Goal: Information Seeking & Learning: Learn about a topic

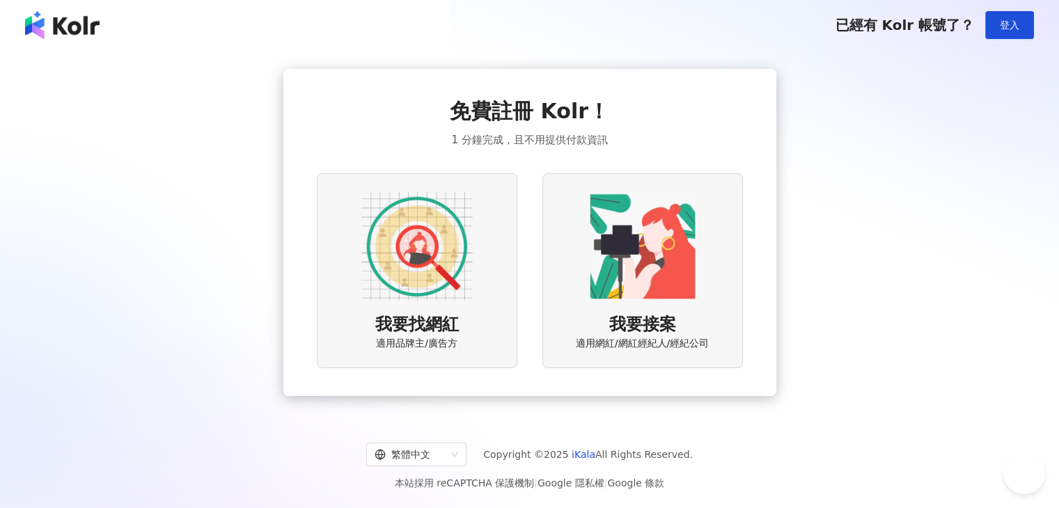
click at [1010, 20] on span "登入" at bounding box center [1010, 25] width 20 height 11
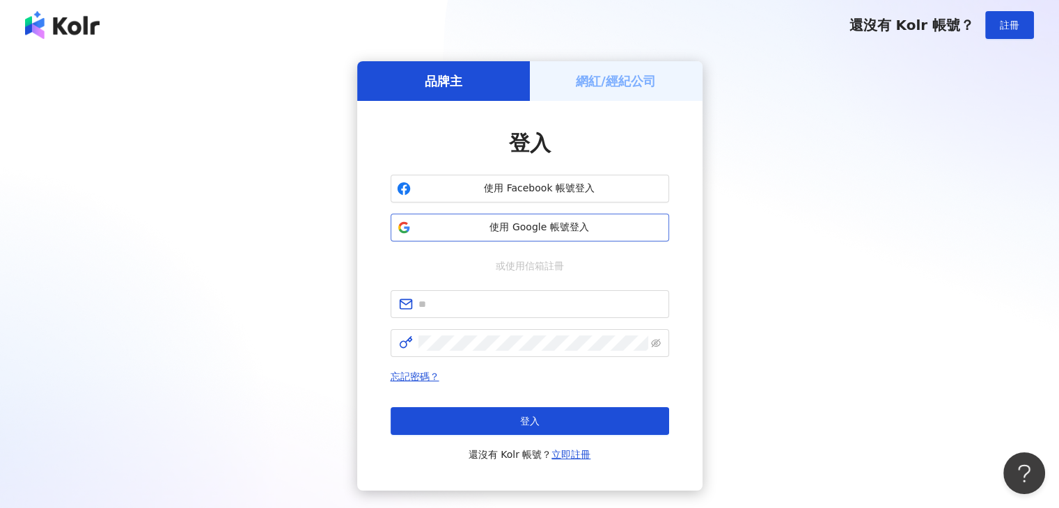
click at [527, 230] on span "使用 Google 帳號登入" at bounding box center [540, 228] width 247 height 14
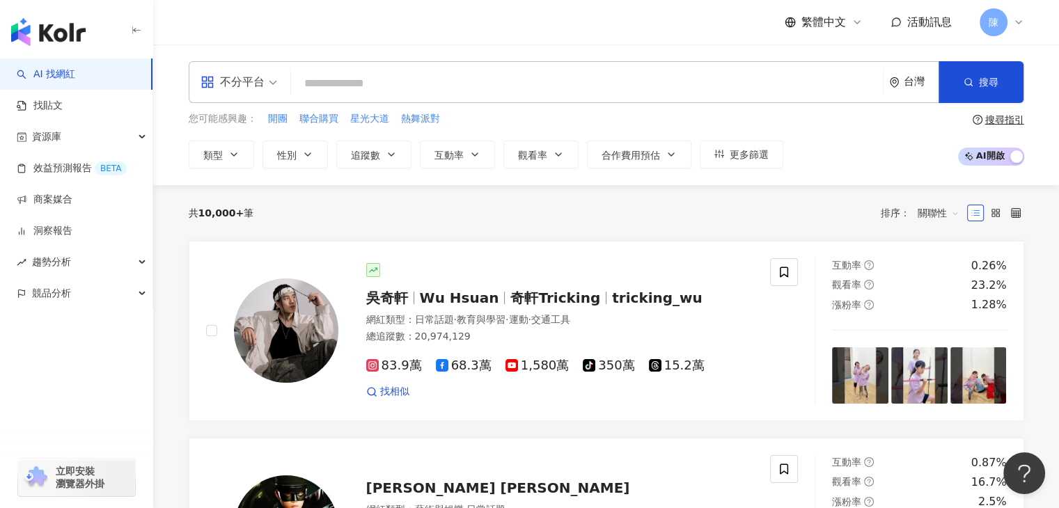
click at [345, 78] on input "search" at bounding box center [587, 83] width 581 height 26
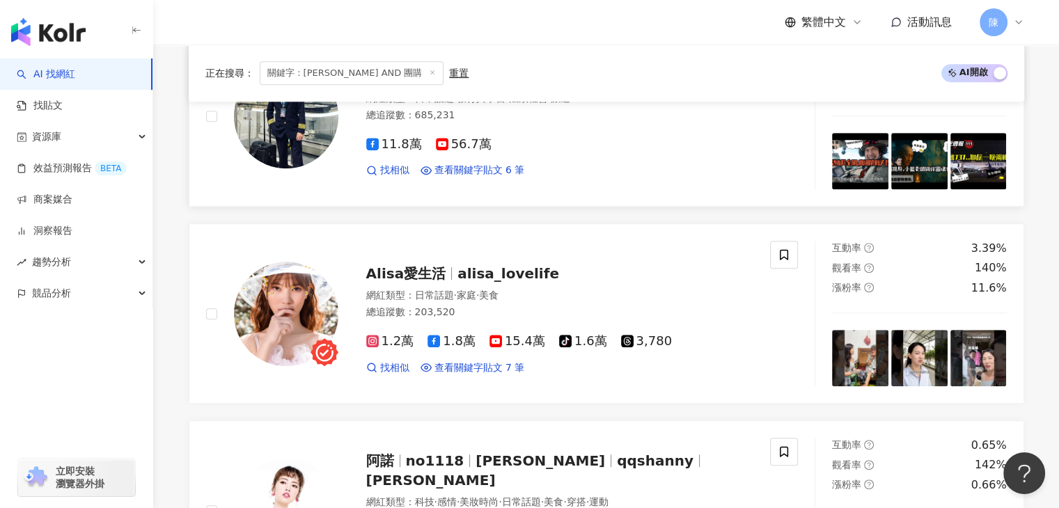
scroll to position [816, 0]
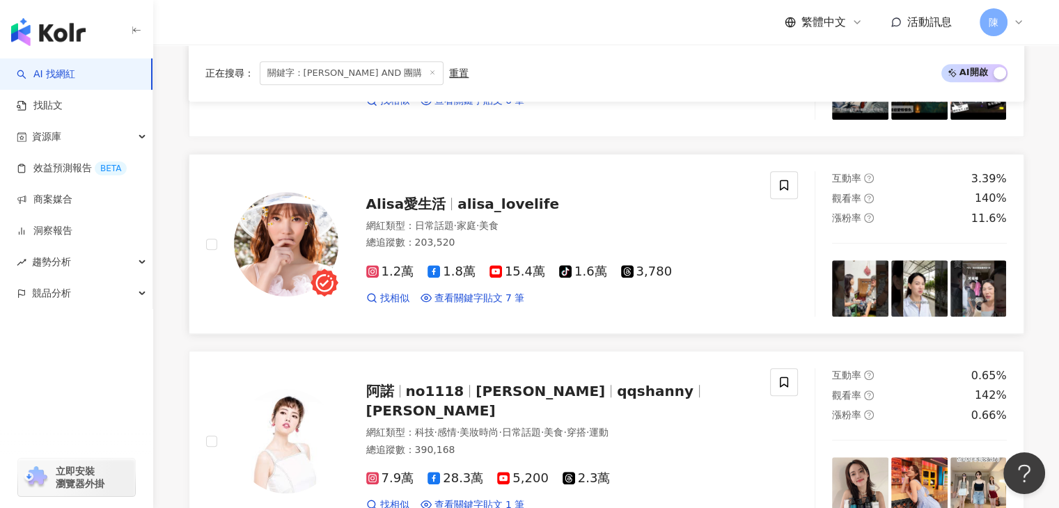
type input "*********"
click at [523, 204] on span "alisa_lovelife" at bounding box center [509, 204] width 102 height 17
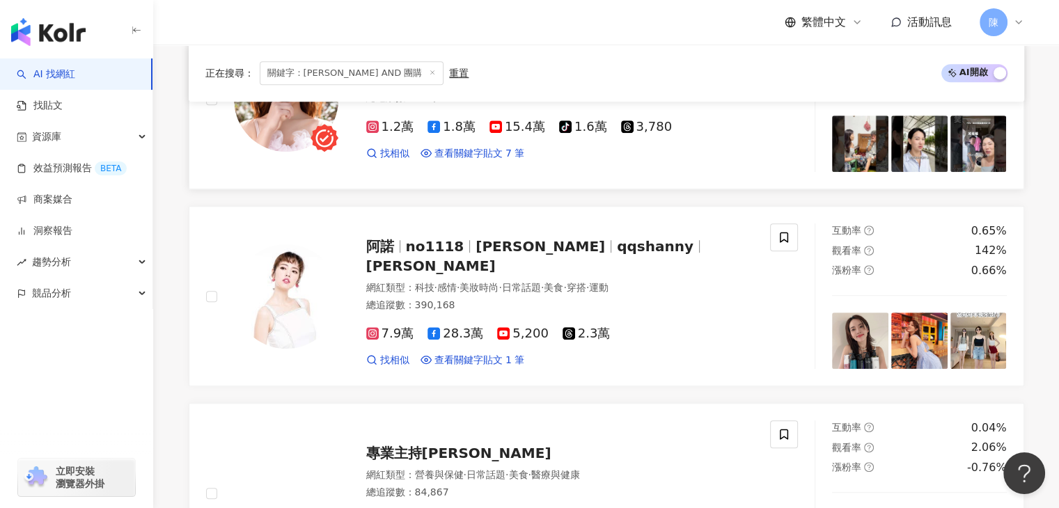
scroll to position [1025, 0]
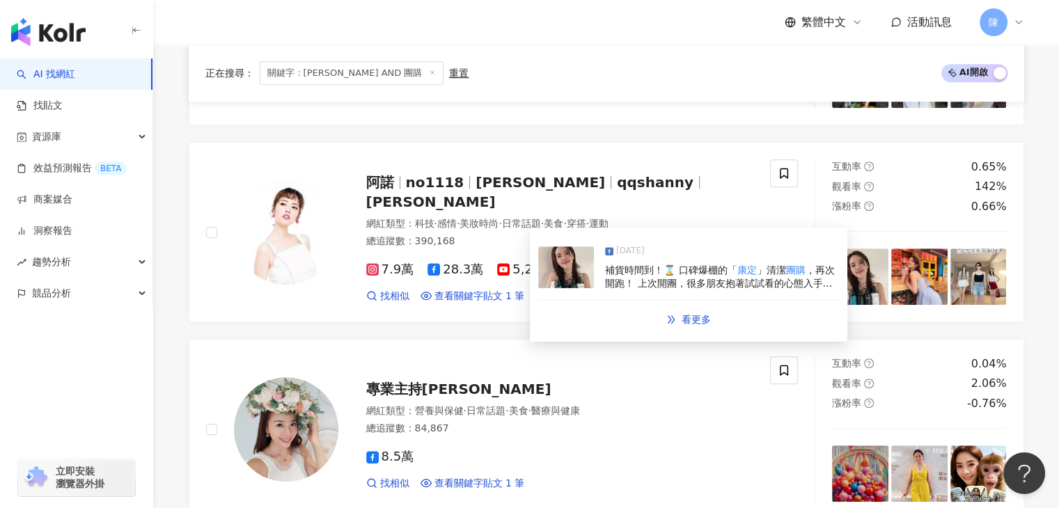
click at [625, 249] on span "[DATE]" at bounding box center [630, 251] width 29 height 14
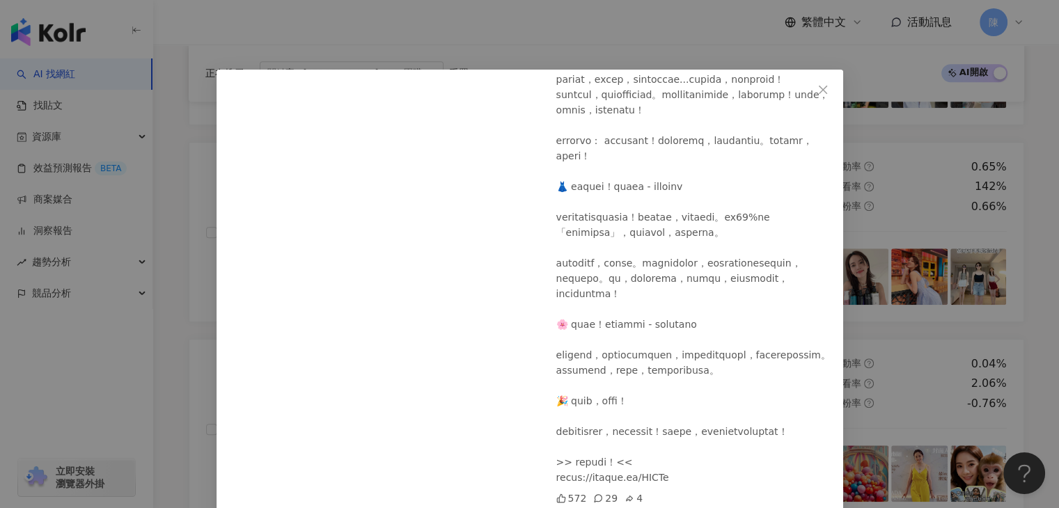
scroll to position [170, 0]
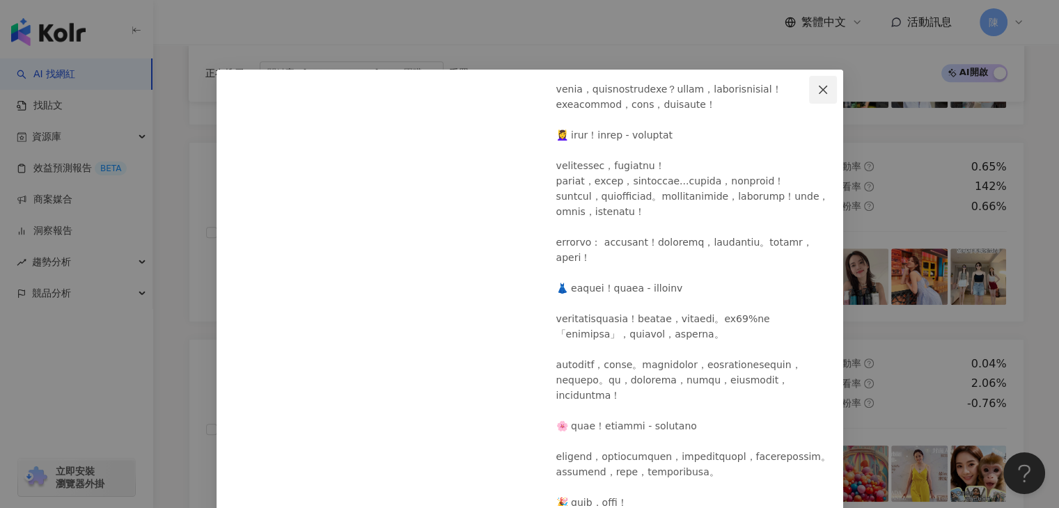
click at [819, 89] on icon "close" at bounding box center [823, 89] width 8 height 8
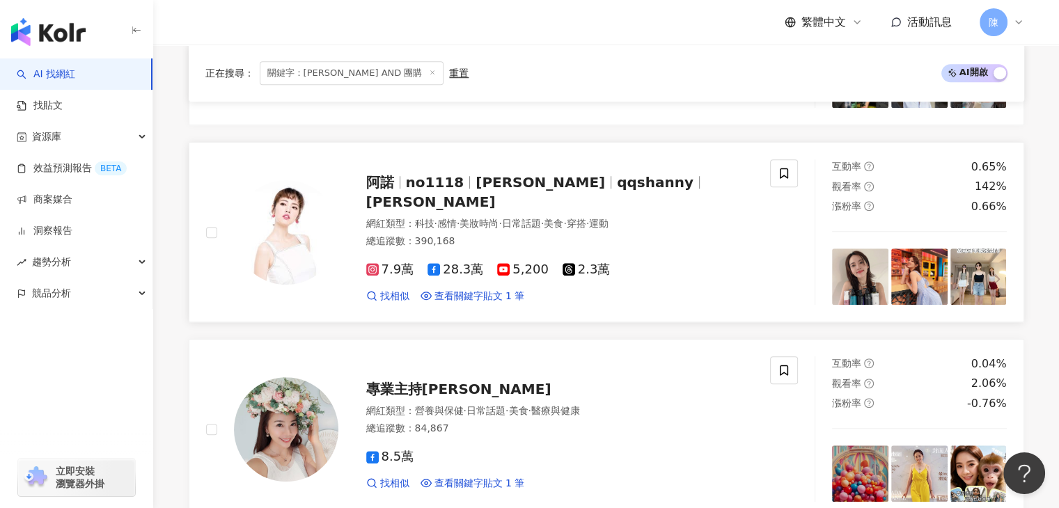
click at [450, 263] on span "28.3萬" at bounding box center [456, 270] width 56 height 15
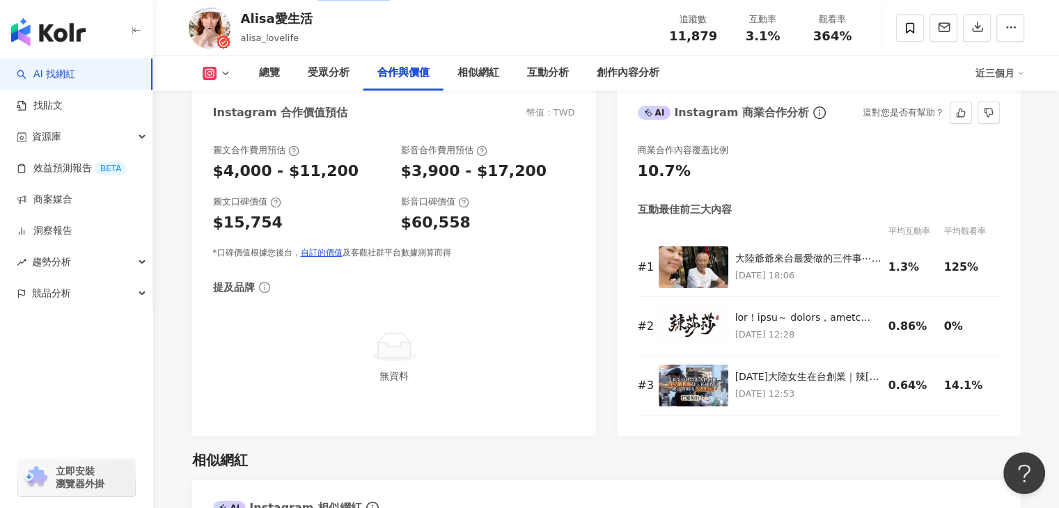
scroll to position [1950, 0]
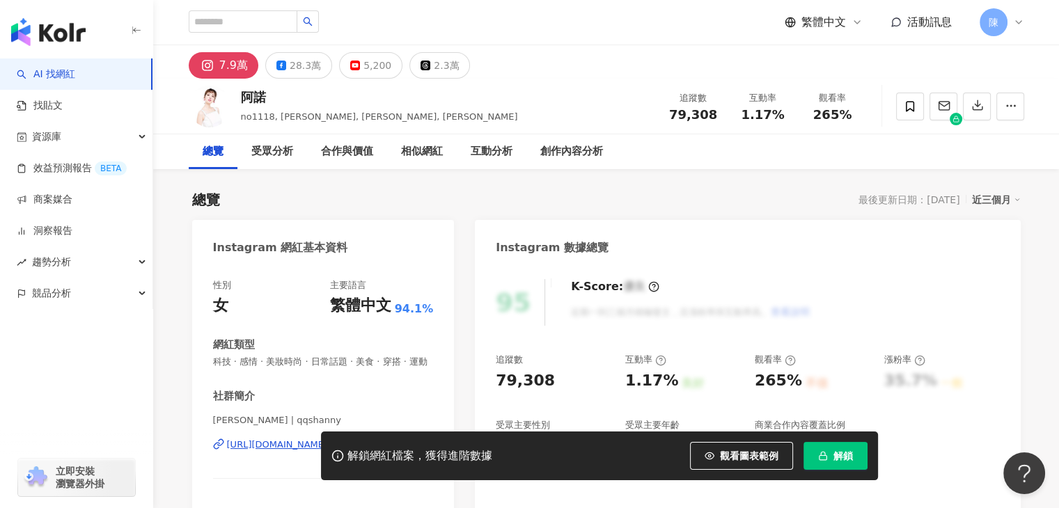
click at [830, 450] on button "解鎖" at bounding box center [836, 456] width 64 height 28
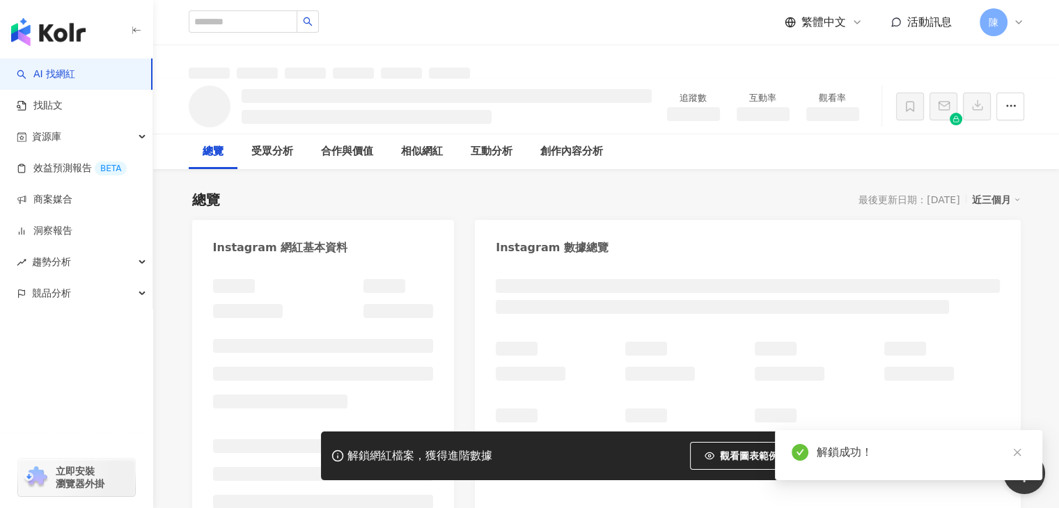
scroll to position [70, 0]
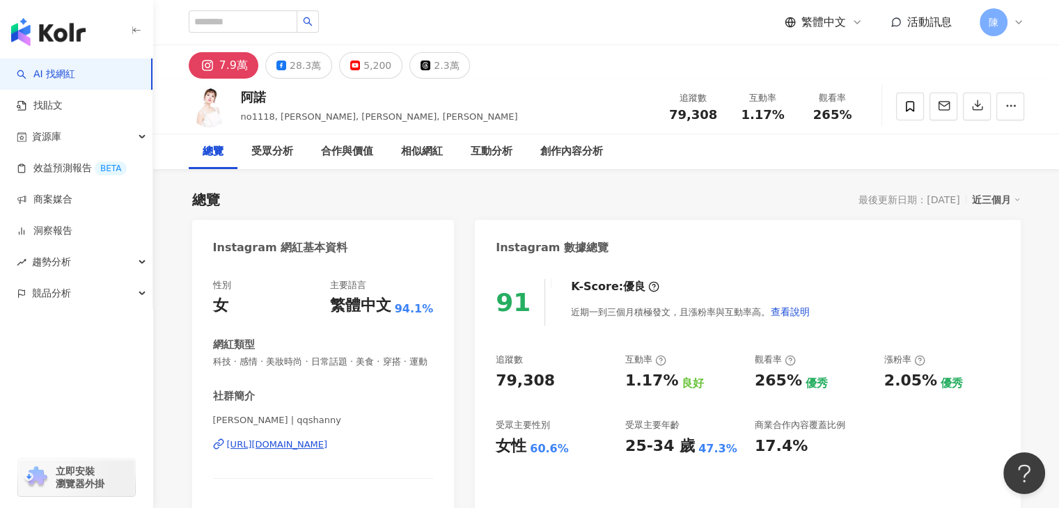
click at [318, 451] on div "[URL][DOMAIN_NAME]" at bounding box center [277, 445] width 101 height 13
click at [286, 65] on button "28.3萬" at bounding box center [298, 65] width 67 height 26
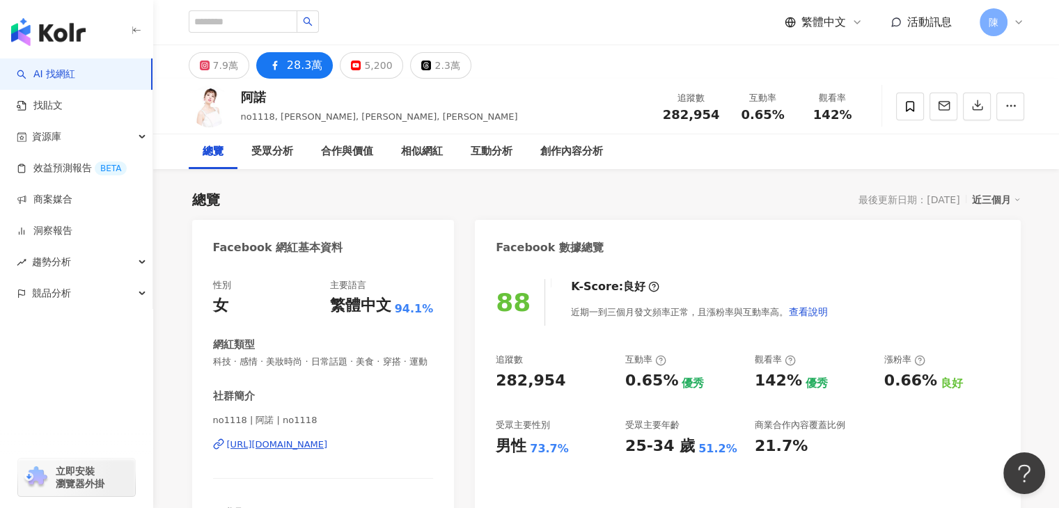
click at [318, 451] on div "https://www.facebook.com/483977138292679" at bounding box center [277, 445] width 101 height 13
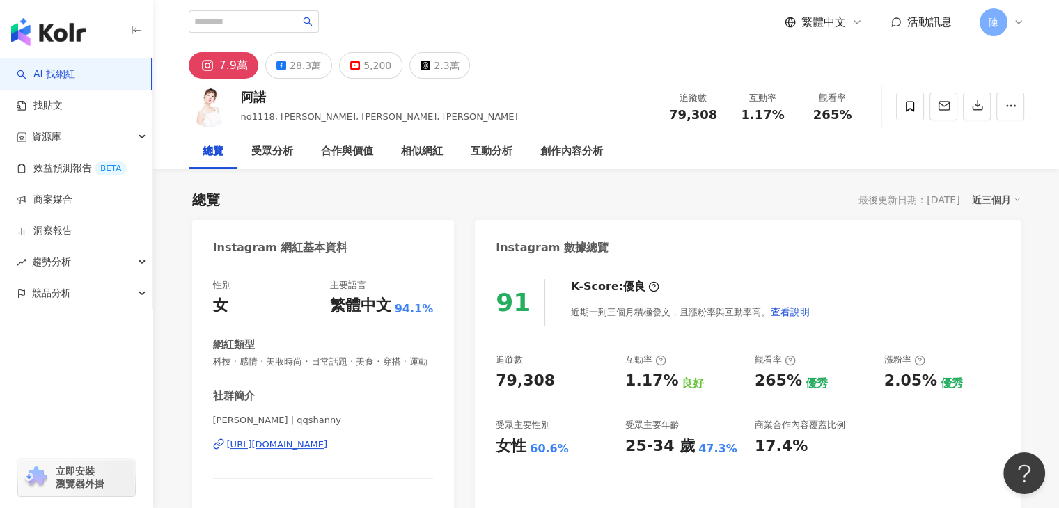
scroll to position [54, 0]
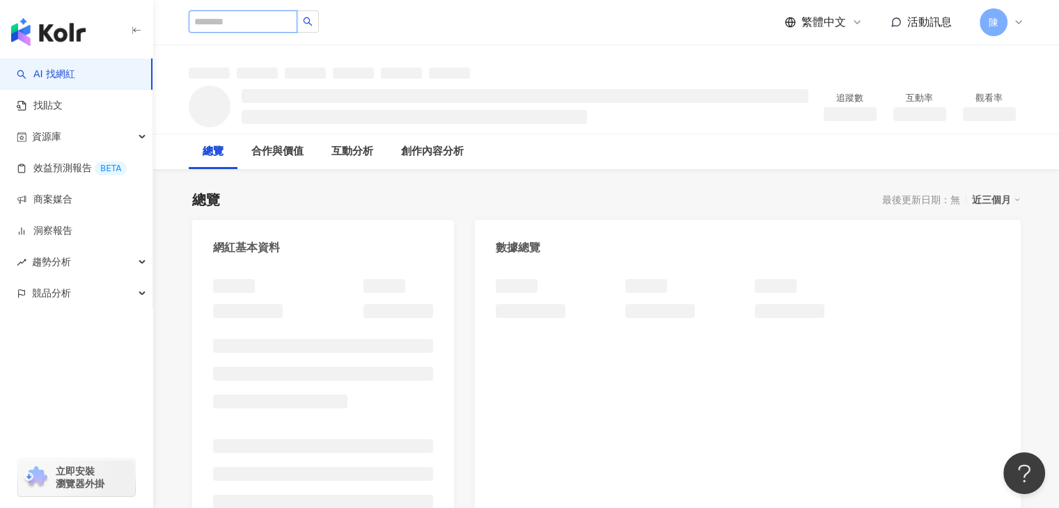
click at [246, 21] on input "search" at bounding box center [243, 21] width 109 height 22
type input "**"
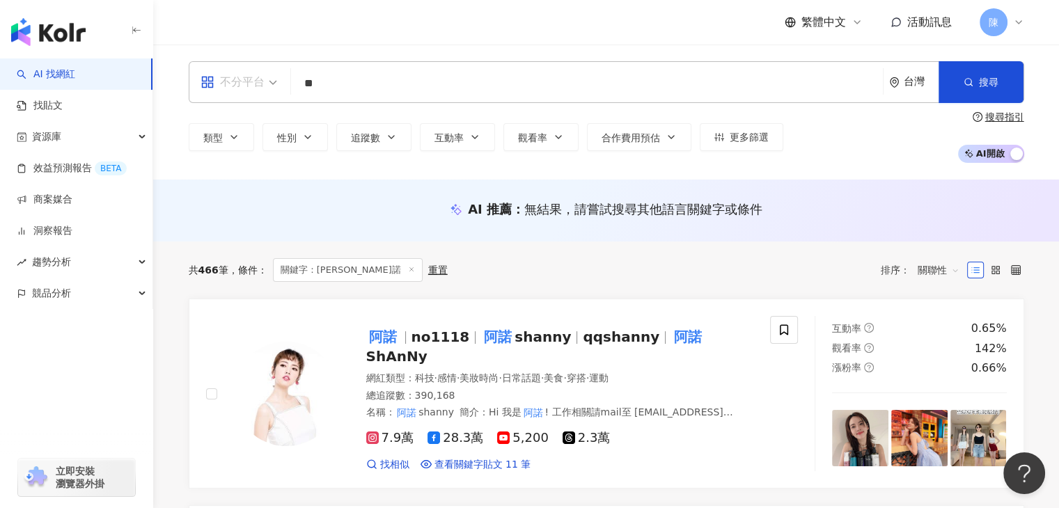
click at [273, 82] on span "不分平台" at bounding box center [239, 82] width 77 height 22
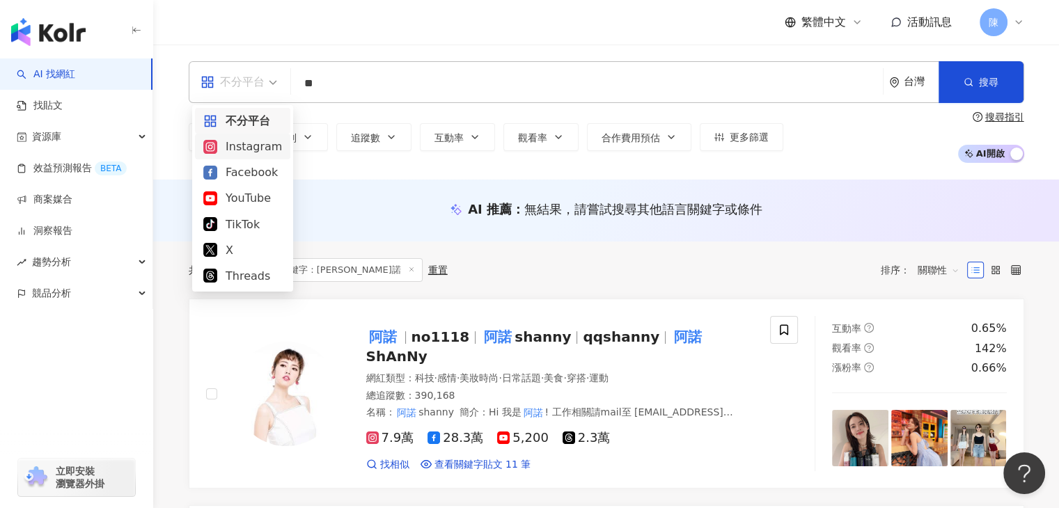
click at [236, 148] on div "Instagram" at bounding box center [242, 146] width 79 height 17
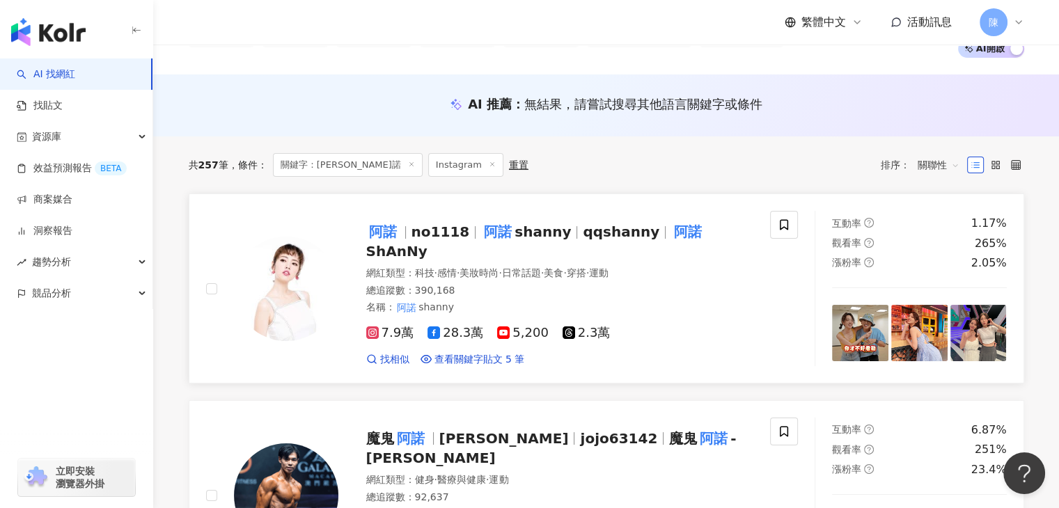
scroll to position [139, 0]
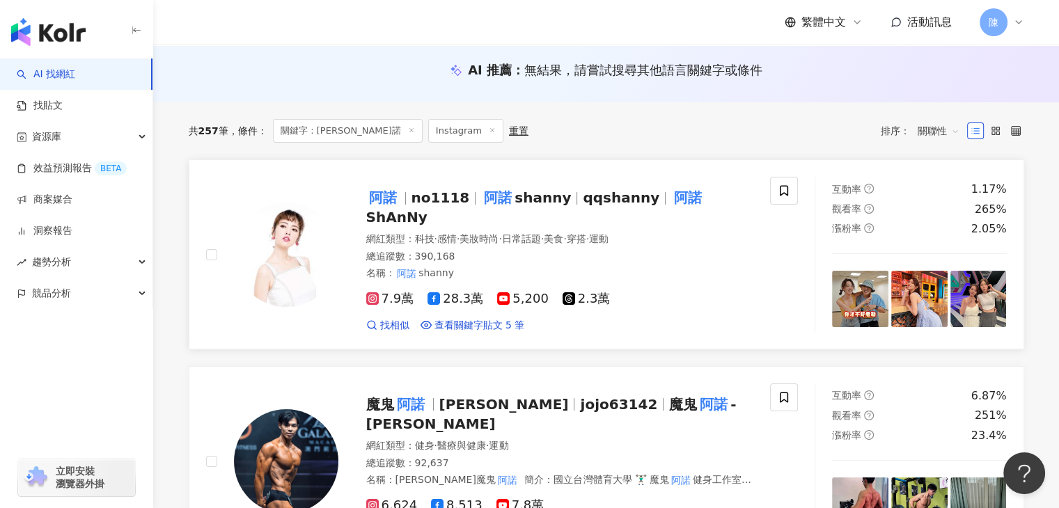
click at [388, 292] on span "7.9萬" at bounding box center [390, 299] width 48 height 15
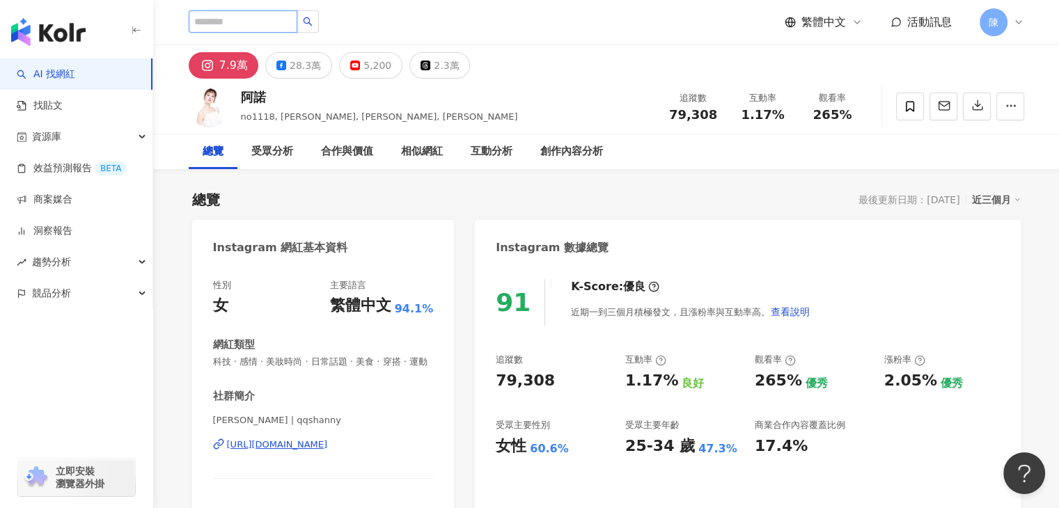
click at [231, 23] on input "search" at bounding box center [243, 21] width 109 height 22
click at [221, 24] on input "search" at bounding box center [243, 21] width 109 height 22
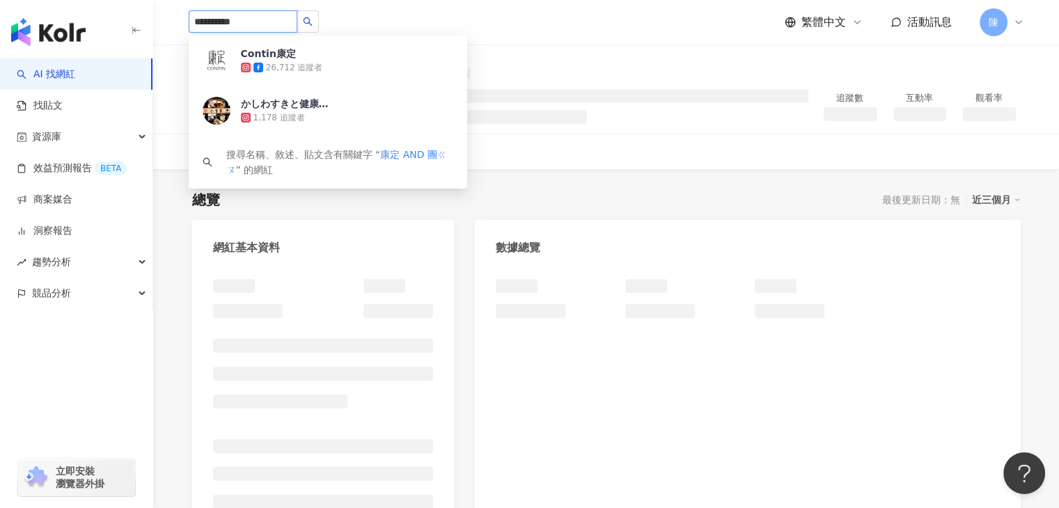
type input "*********"
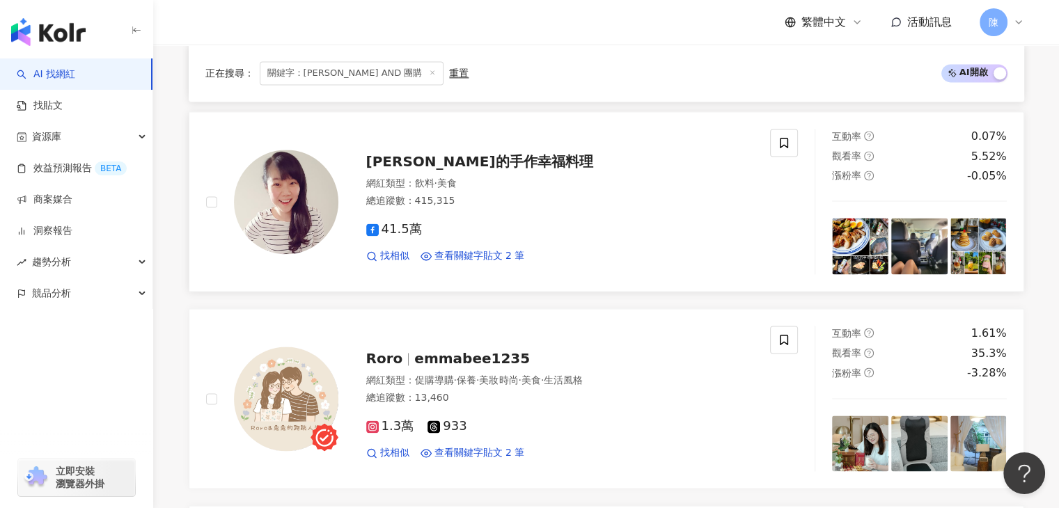
scroll to position [1959, 0]
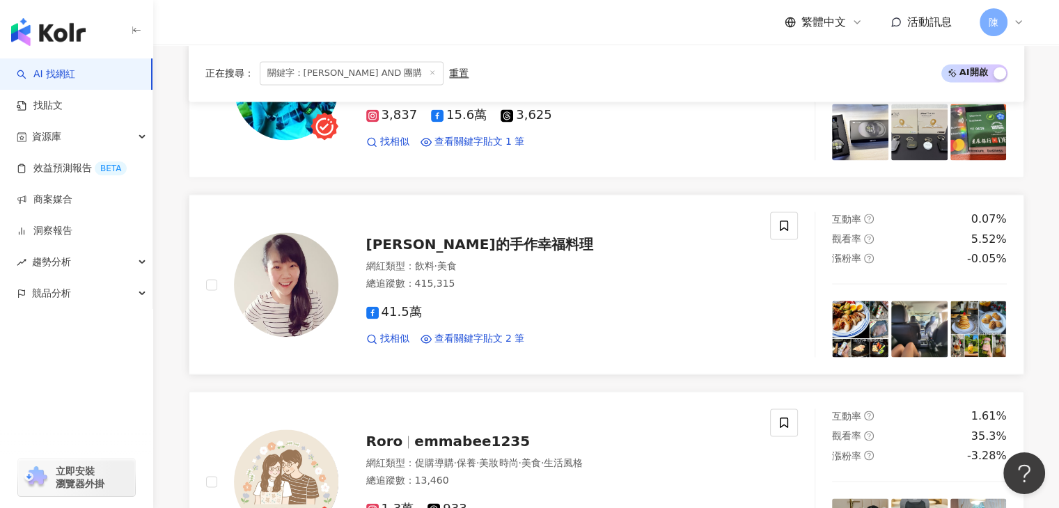
click at [391, 305] on span "41.5萬" at bounding box center [394, 312] width 56 height 15
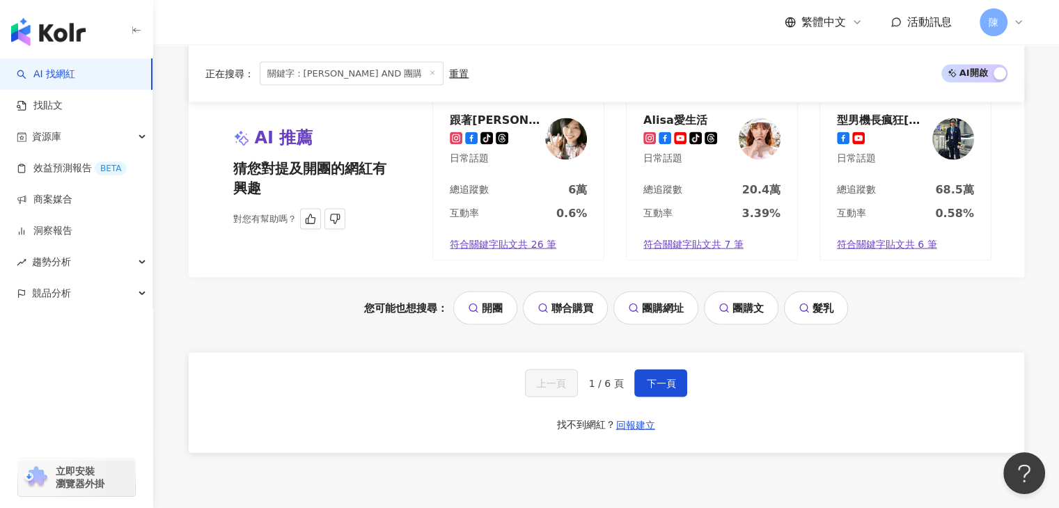
scroll to position [2795, 0]
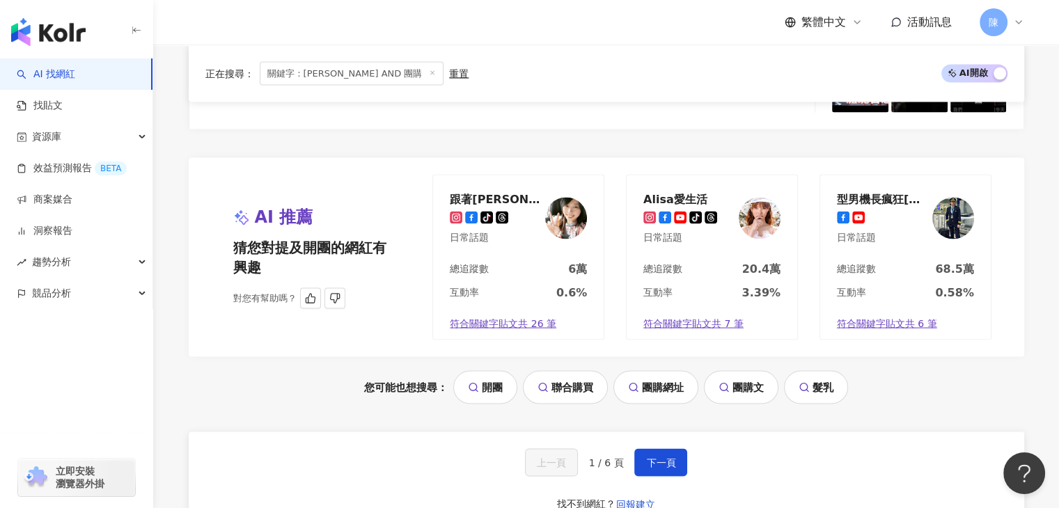
click at [493, 192] on div "跟著Angela & Cola 去旅行" at bounding box center [495, 199] width 91 height 14
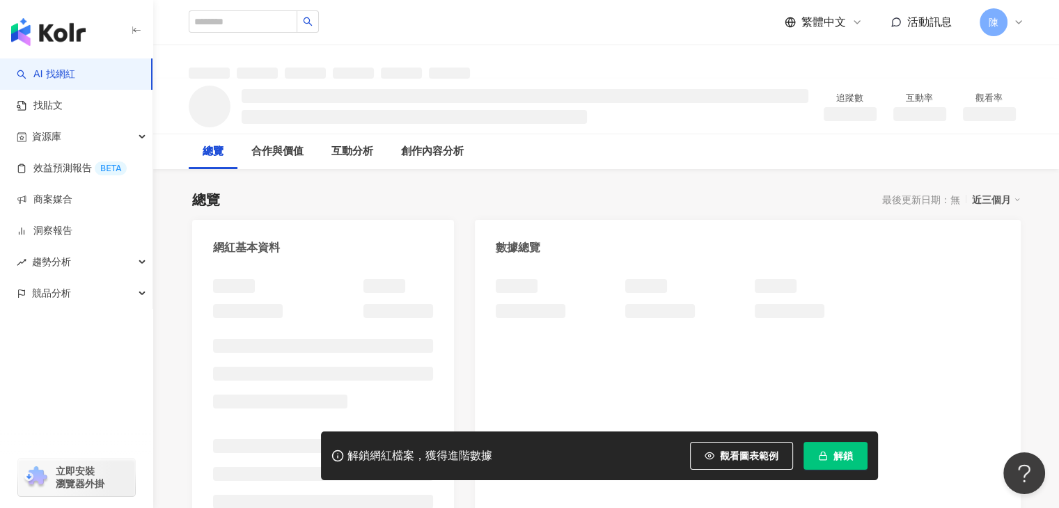
click at [827, 449] on button "解鎖" at bounding box center [836, 456] width 64 height 28
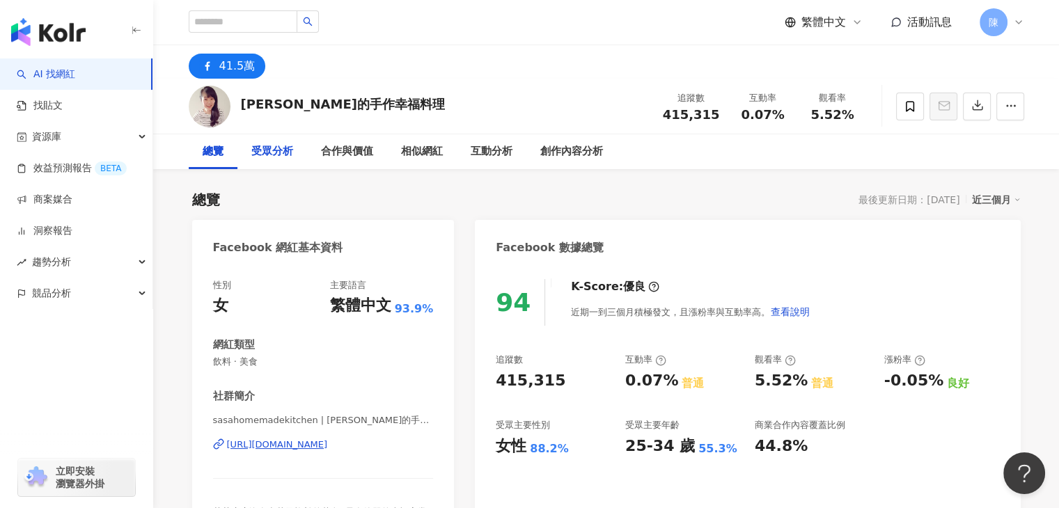
click at [275, 152] on div "受眾分析" at bounding box center [272, 151] width 42 height 17
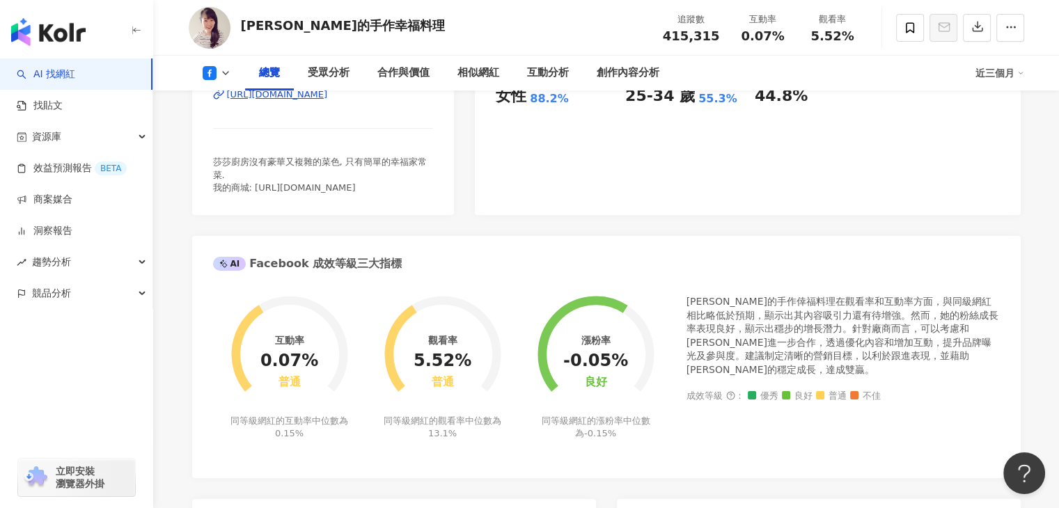
scroll to position [341, 0]
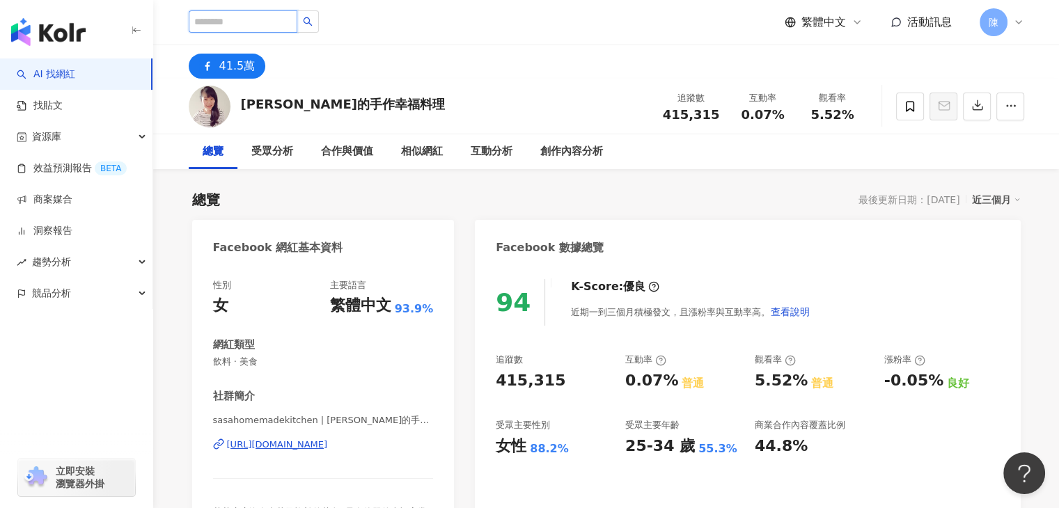
paste input "**********"
type input "**********"
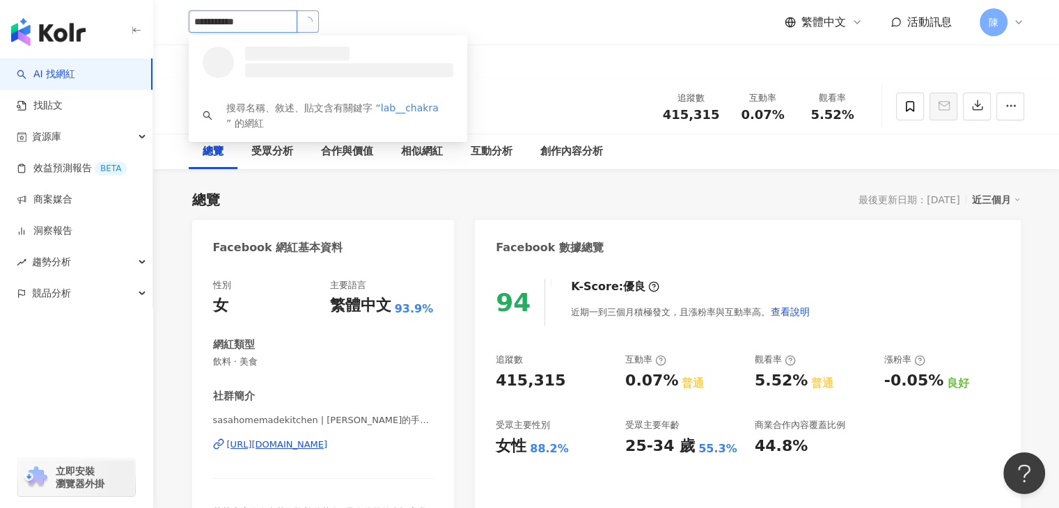
click at [315, 21] on icon "loading" at bounding box center [308, 22] width 14 height 14
click at [216, 59] on img at bounding box center [217, 61] width 28 height 28
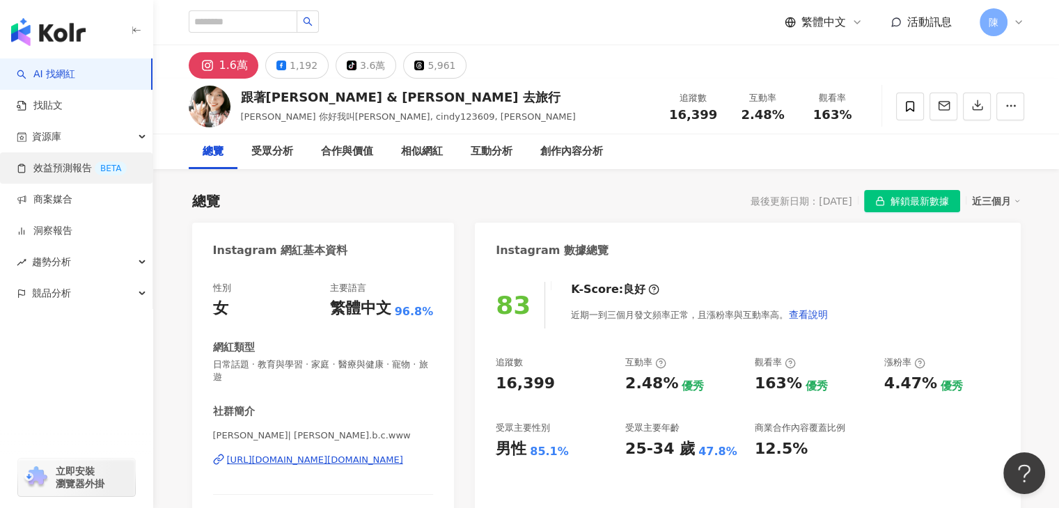
click at [61, 166] on link "效益預測報告 BETA" at bounding box center [72, 169] width 110 height 14
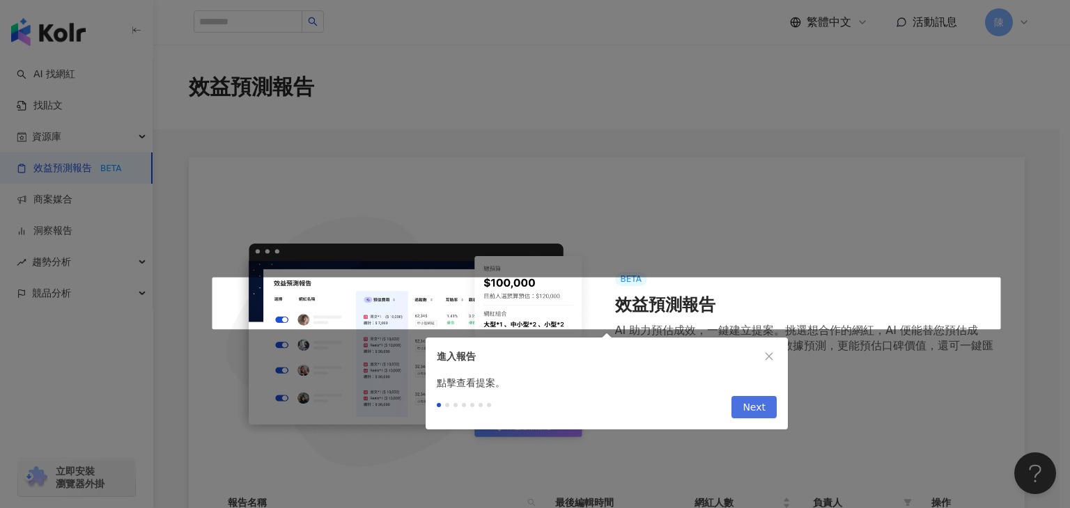
click at [771, 410] on button "Next" at bounding box center [753, 407] width 45 height 22
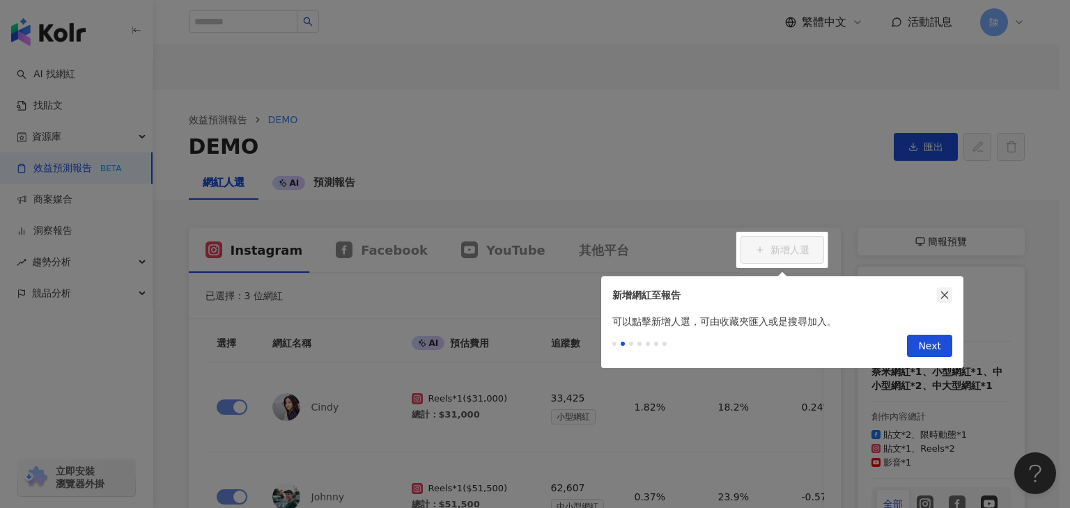
click at [941, 290] on button "button" at bounding box center [944, 295] width 15 height 15
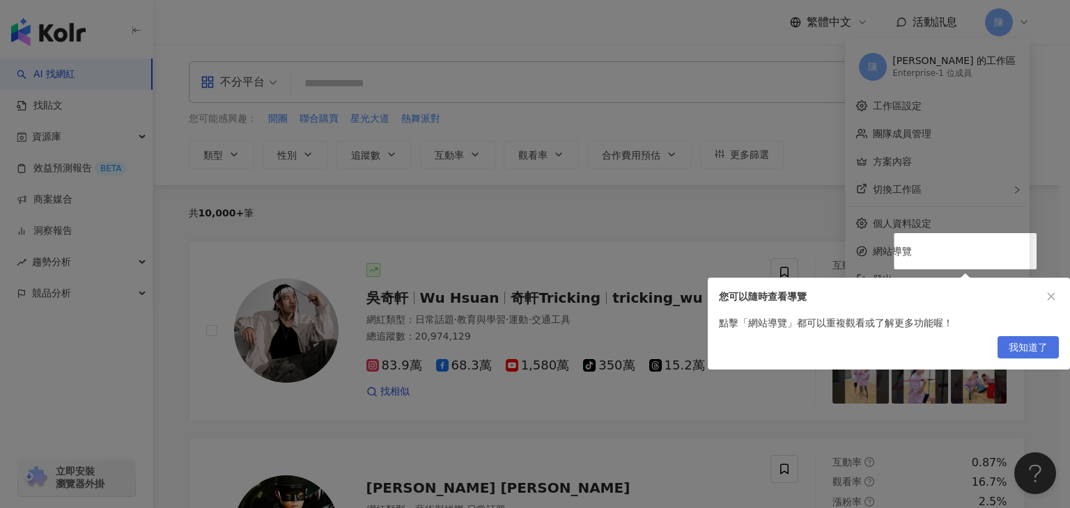
click at [1037, 346] on span "我知道了" at bounding box center [1028, 348] width 39 height 22
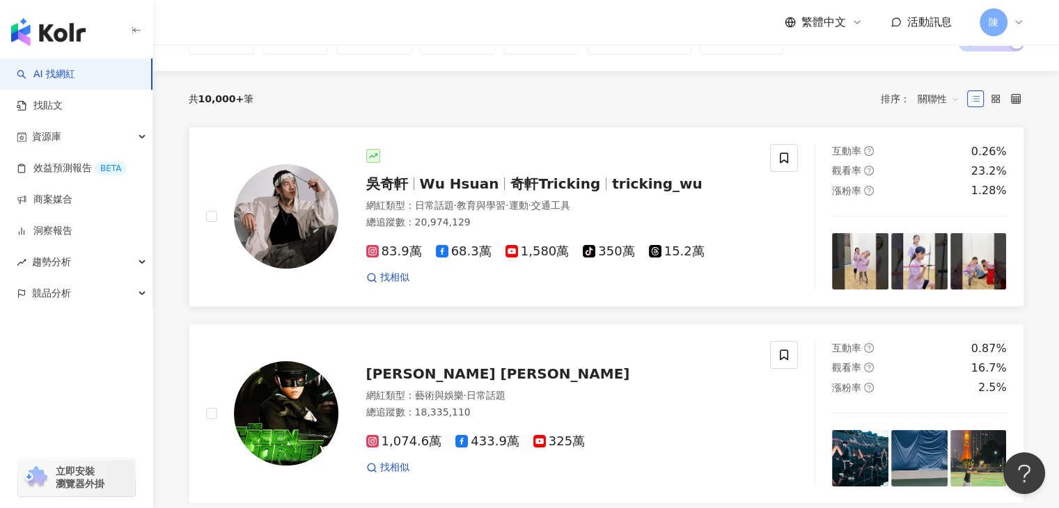
scroll to position [139, 0]
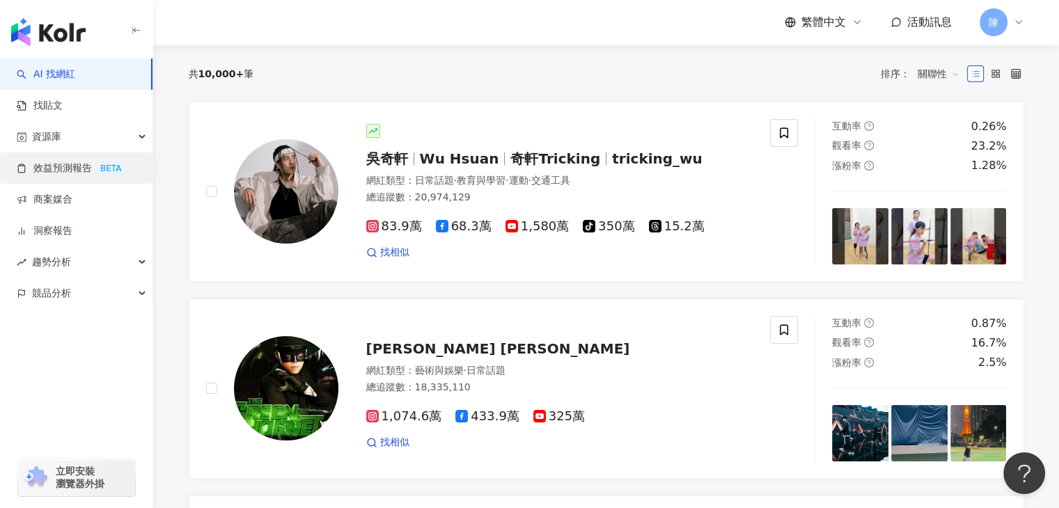
click at [45, 166] on link "效益預測報告 BETA" at bounding box center [72, 169] width 110 height 14
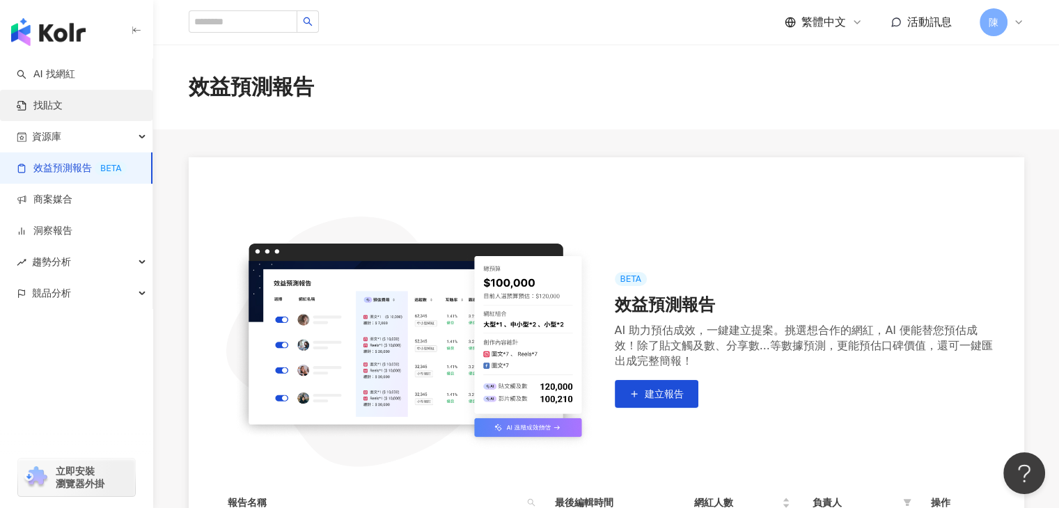
click at [44, 107] on link "找貼文" at bounding box center [40, 106] width 46 height 14
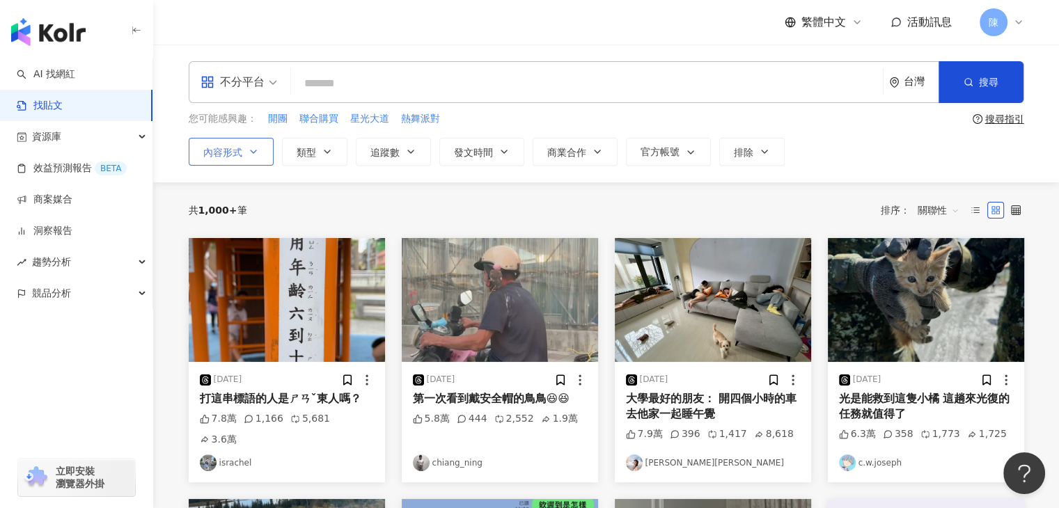
click at [250, 148] on icon "button" at bounding box center [253, 151] width 11 height 11
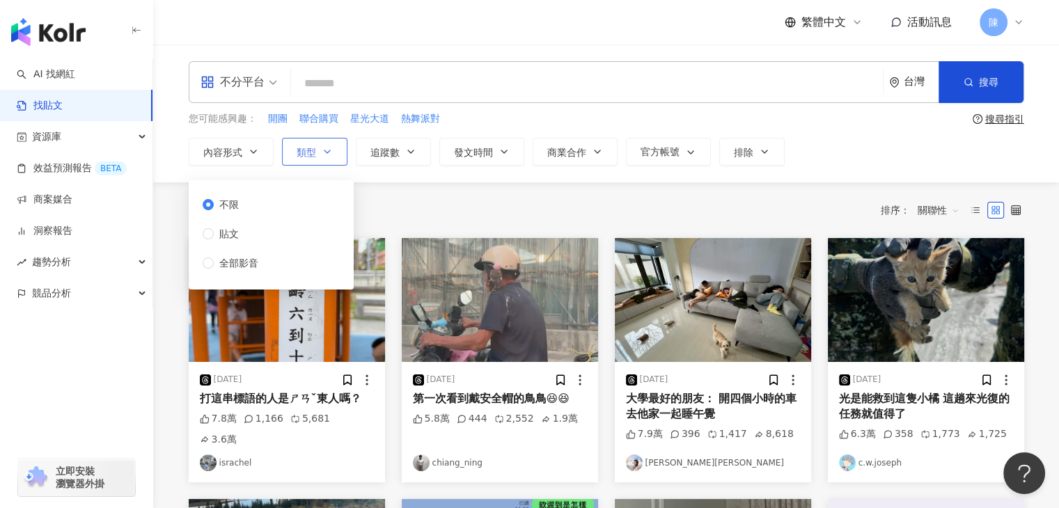
click at [328, 148] on icon "button" at bounding box center [327, 151] width 11 height 11
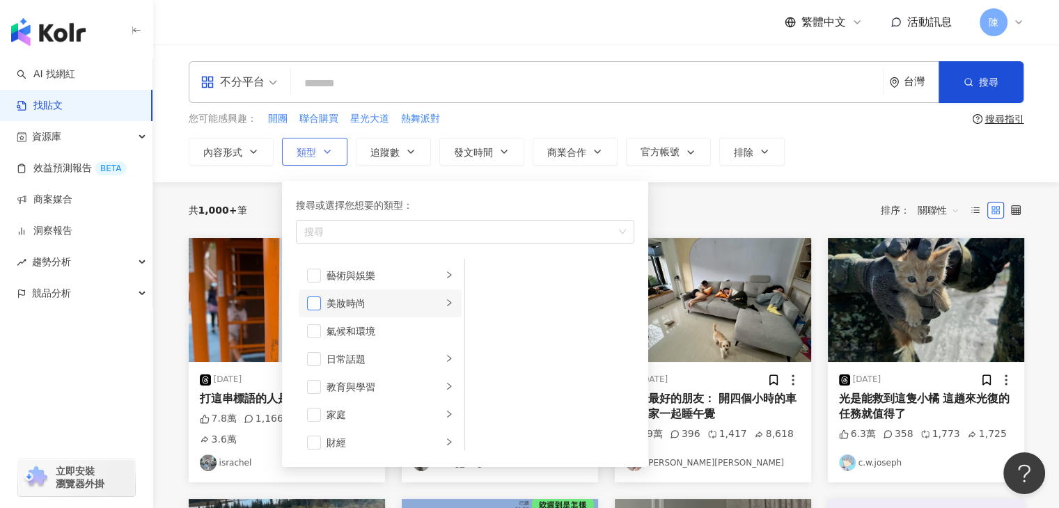
click at [312, 304] on span "button" at bounding box center [314, 304] width 14 height 14
click at [482, 181] on div "搜尋或選擇您想要的類型： 美妝時尚 藝術與娛樂 美妝時尚 氣候和環境 日常話題 教育與學習 家庭 財經 美食 命理占卜 遊戲 法政社會 生活風格 影視娛樂 醫…" at bounding box center [465, 324] width 366 height 286
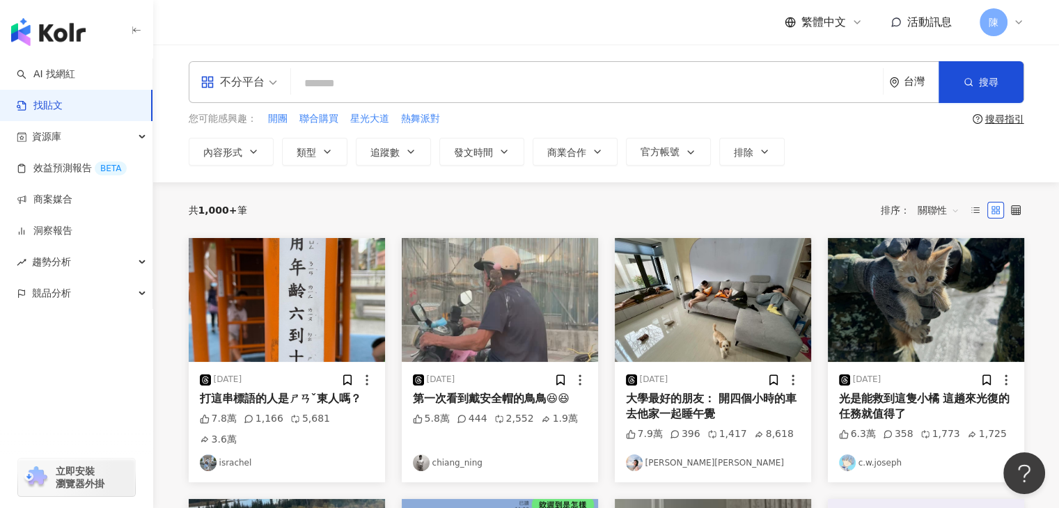
click at [704, 191] on div "共 1,000+ 筆 排序： 關聯性" at bounding box center [607, 210] width 836 height 56
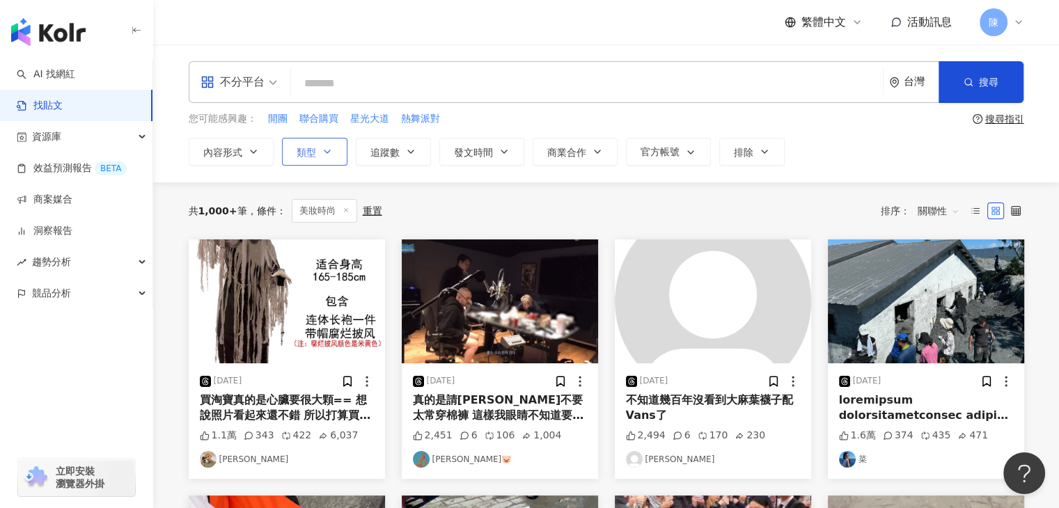
click at [326, 143] on button "類型" at bounding box center [314, 152] width 65 height 28
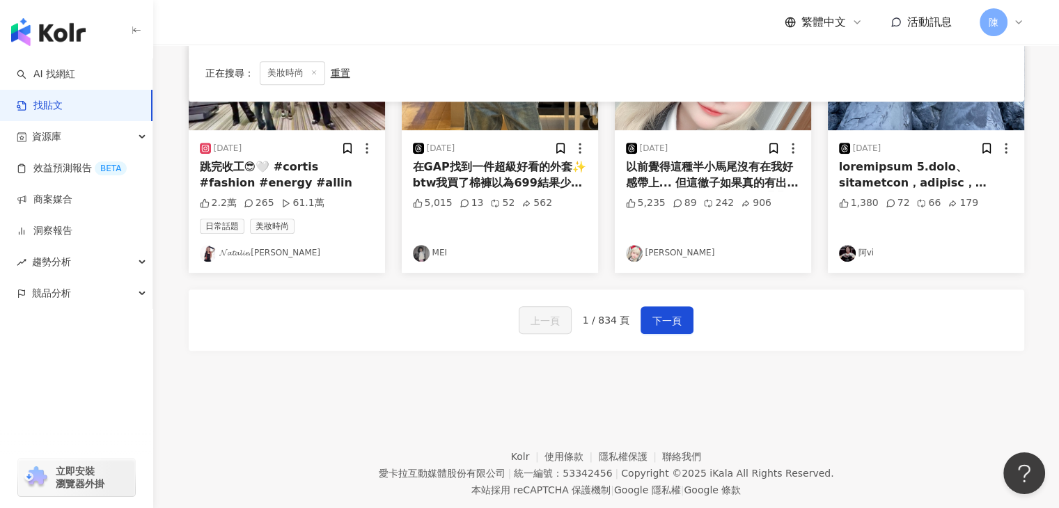
scroll to position [766, 0]
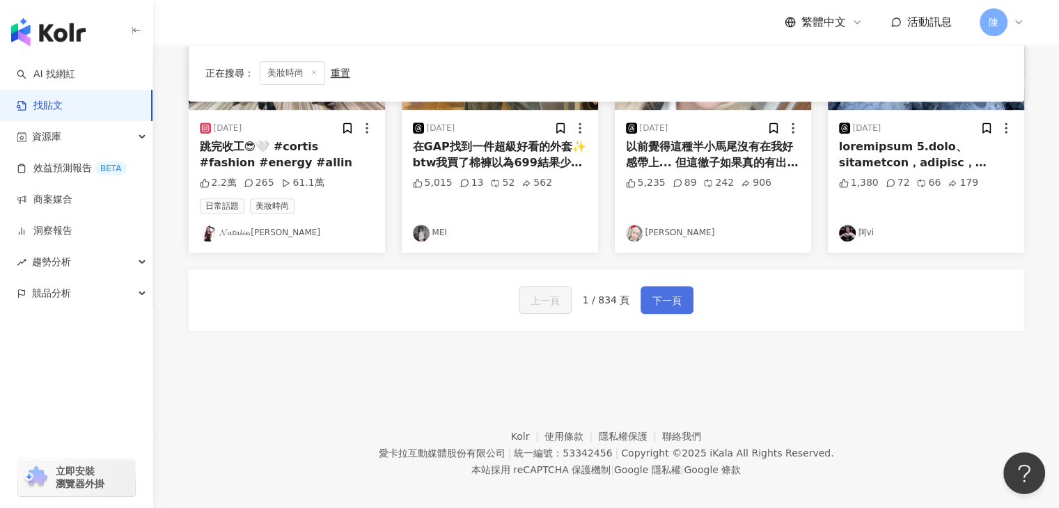
click at [671, 299] on span "下一頁" at bounding box center [667, 301] width 29 height 17
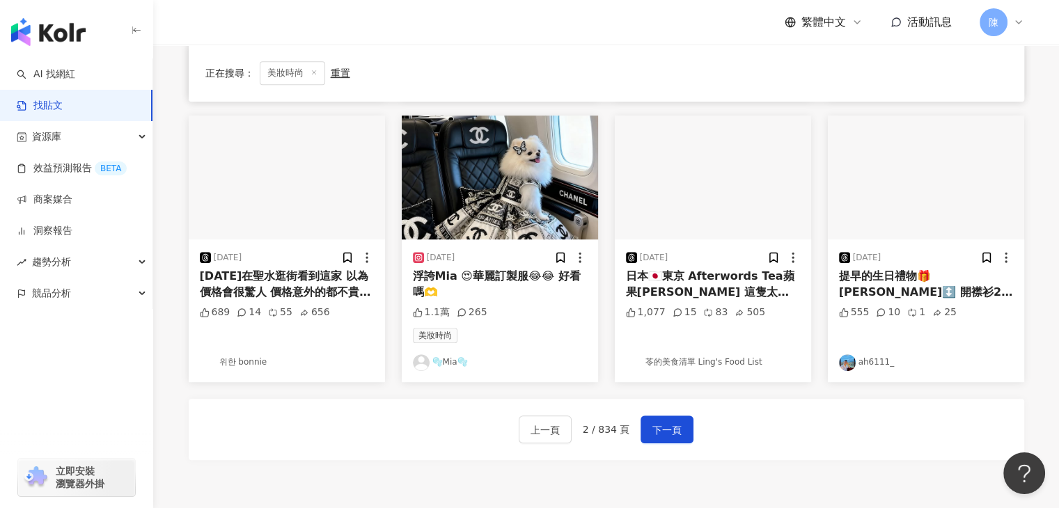
scroll to position [697, 0]
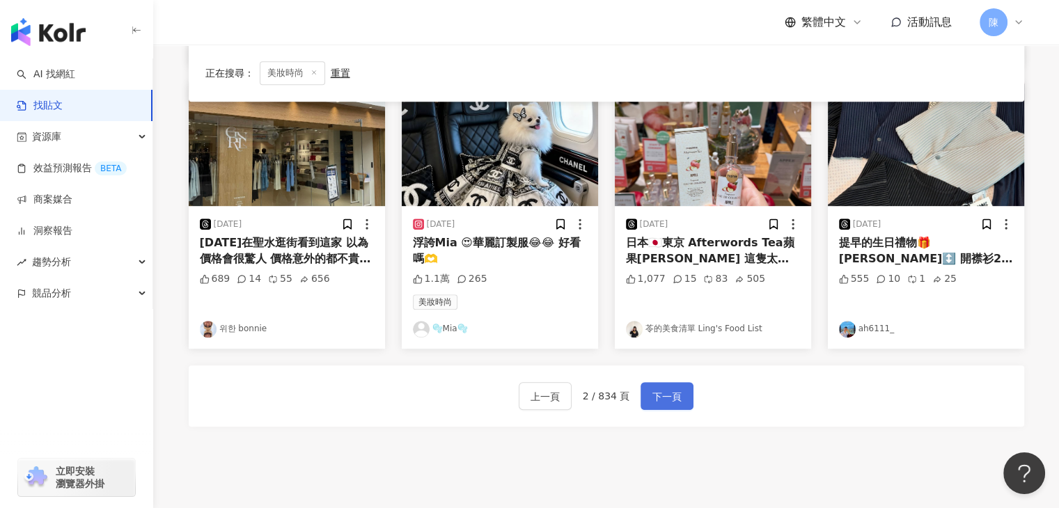
click at [655, 391] on span "下一頁" at bounding box center [667, 397] width 29 height 17
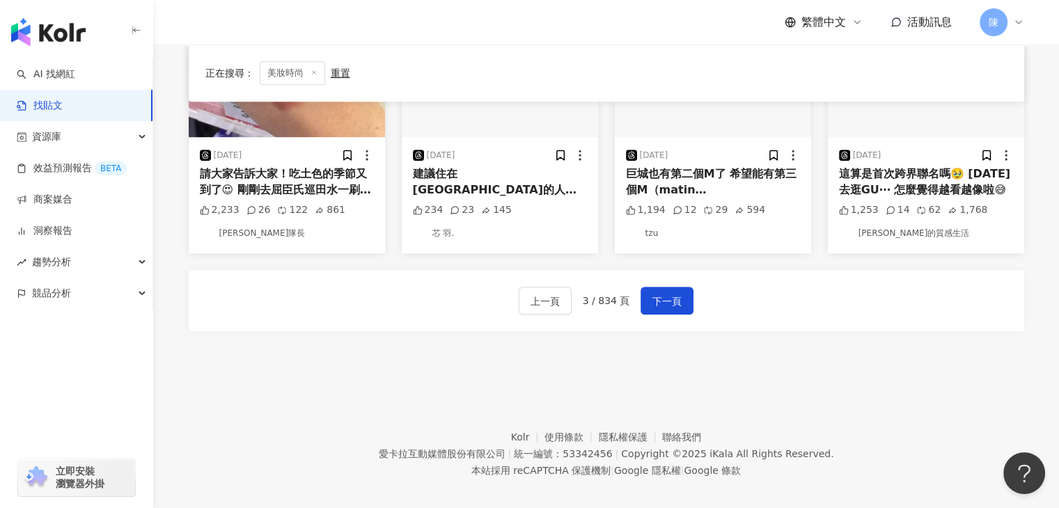
scroll to position [766, 0]
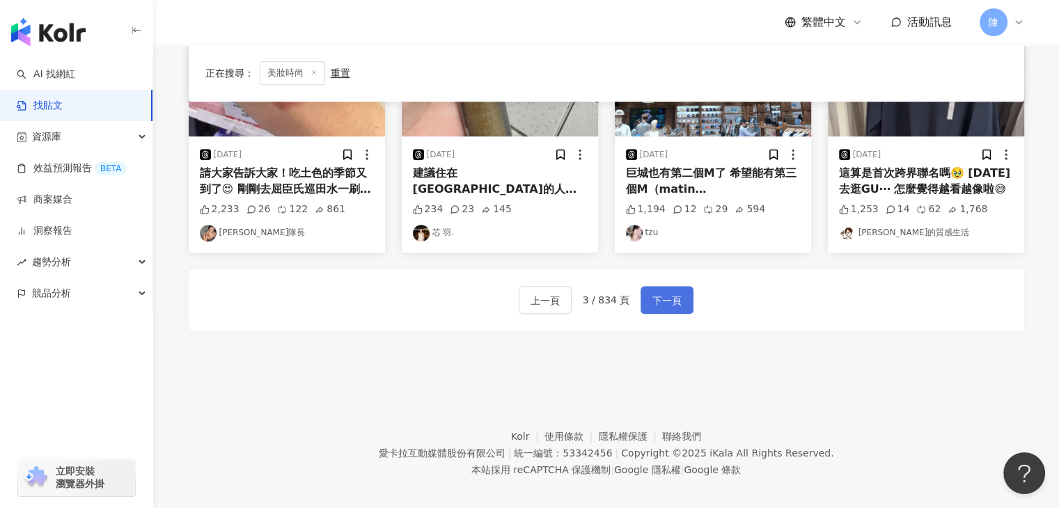
click at [665, 296] on span "下一頁" at bounding box center [667, 301] width 29 height 17
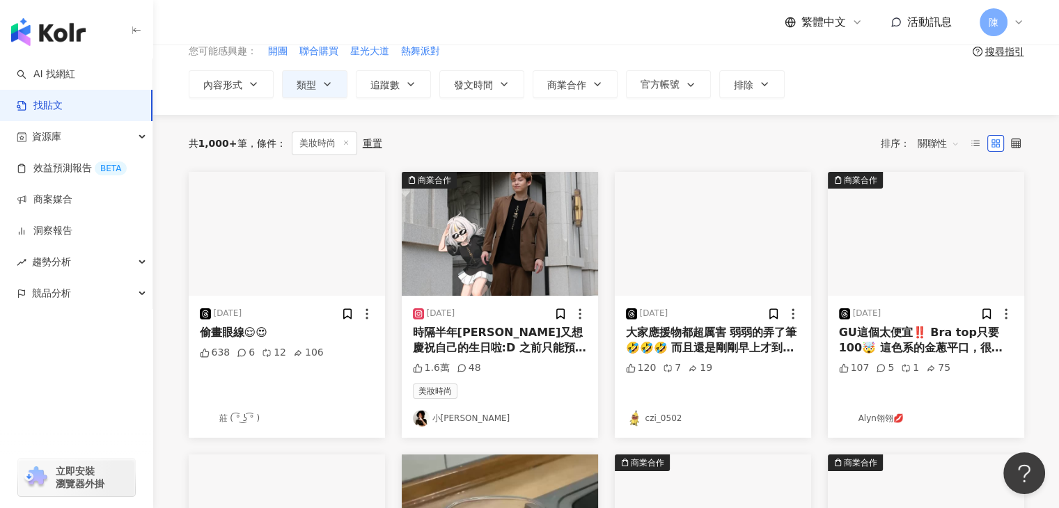
scroll to position [0, 0]
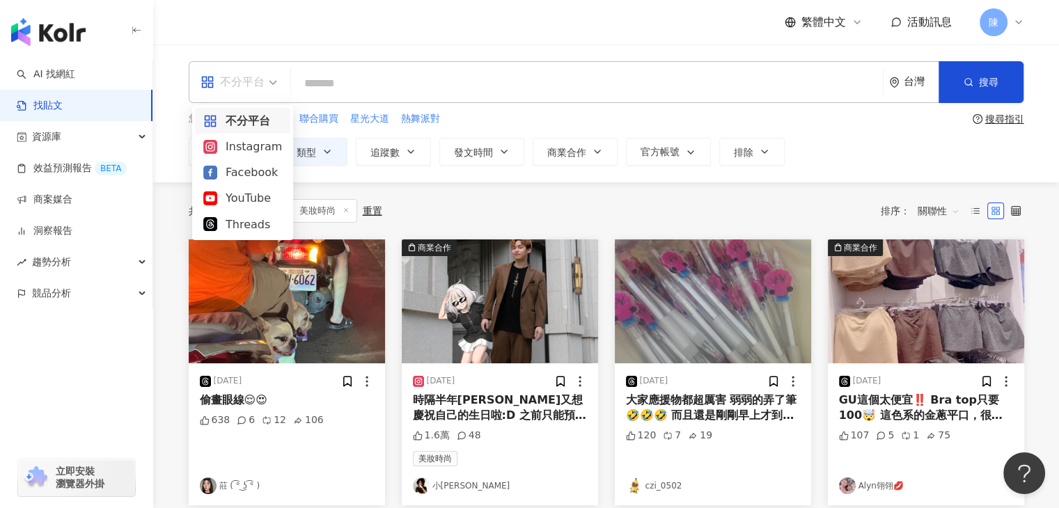
click at [271, 81] on span "不分平台" at bounding box center [239, 82] width 77 height 22
click at [239, 148] on div "Instagram" at bounding box center [242, 146] width 79 height 17
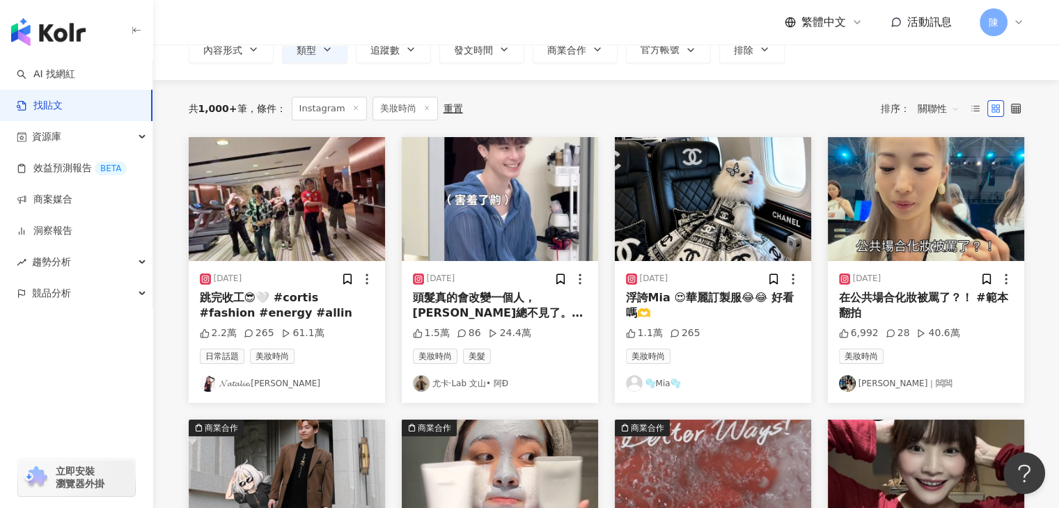
scroll to position [70, 0]
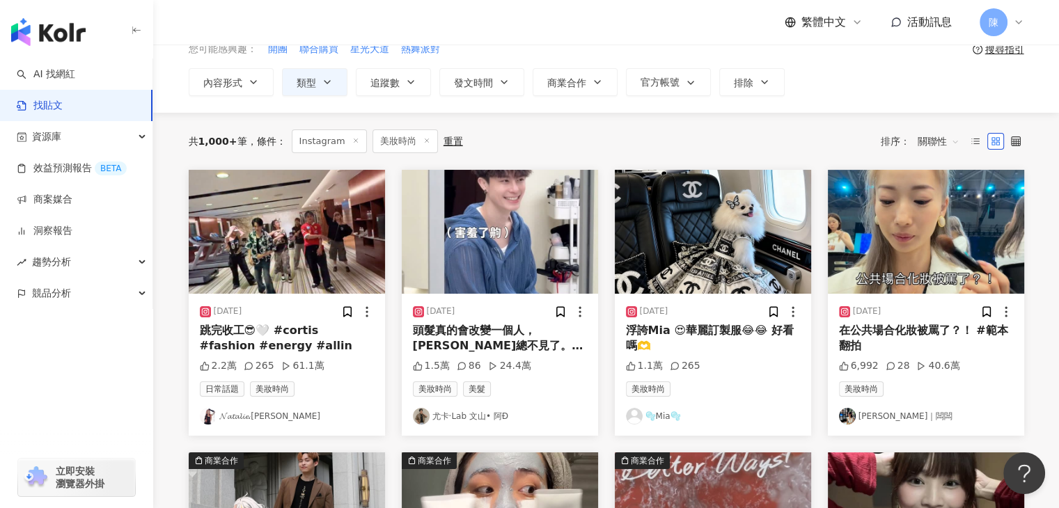
click at [474, 338] on div "頭髮真的會改變一個人，霸總不見了。 你們愛他什麼髮型，我個人是都愛 （ 喂 @lab__d 頭髮他燙の" at bounding box center [500, 338] width 174 height 31
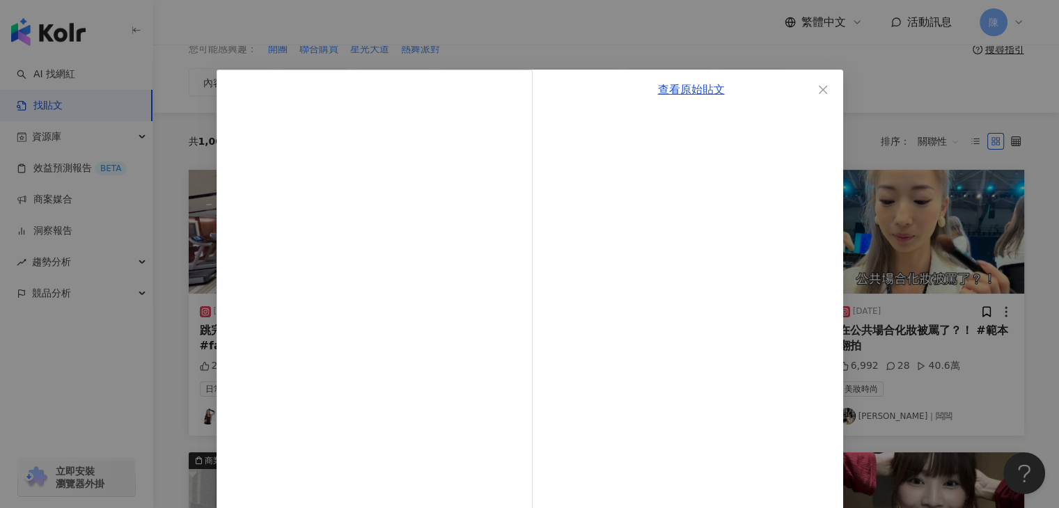
scroll to position [0, 0]
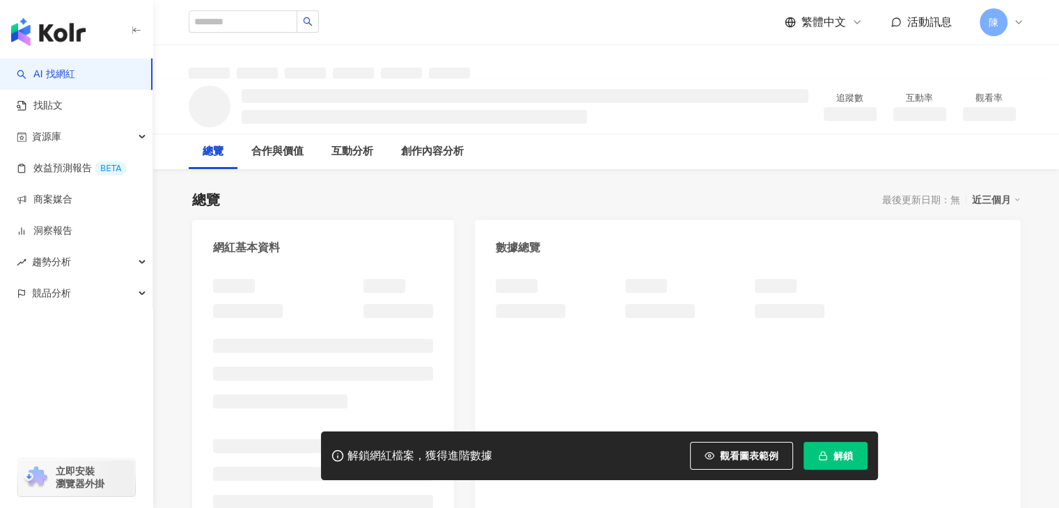
click at [847, 451] on span "解鎖" at bounding box center [844, 456] width 20 height 11
